Goal: Browse casually

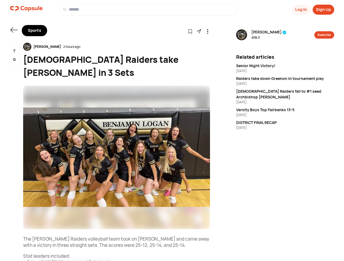
click at [300, 10] on button "Log In" at bounding box center [301, 10] width 18 height 10
click at [323, 10] on button "Sign Up" at bounding box center [322, 10] width 21 height 10
click at [14, 30] on icon at bounding box center [13, 29] width 7 height 5
click at [190, 31] on icon at bounding box center [190, 31] width 5 height 5
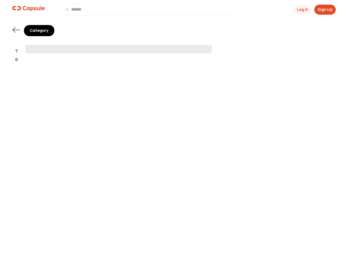
click at [174, 47] on span "‌" at bounding box center [118, 49] width 187 height 9
click at [302, 10] on button "Log In" at bounding box center [303, 10] width 18 height 10
click at [325, 10] on button "Sign Up" at bounding box center [324, 10] width 21 height 10
click at [16, 30] on icon at bounding box center [16, 29] width 7 height 5
click at [17, 55] on div "0" at bounding box center [17, 55] width 10 height 25
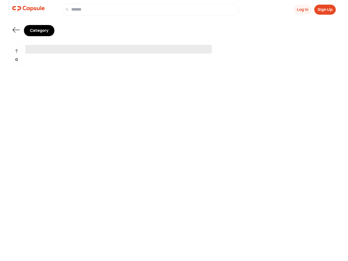
click at [174, 47] on span "‌" at bounding box center [118, 49] width 187 height 9
click at [302, 10] on button "Log In" at bounding box center [303, 10] width 18 height 10
click at [325, 10] on button "Sign Up" at bounding box center [324, 10] width 21 height 10
